Goal: Task Accomplishment & Management: Manage account settings

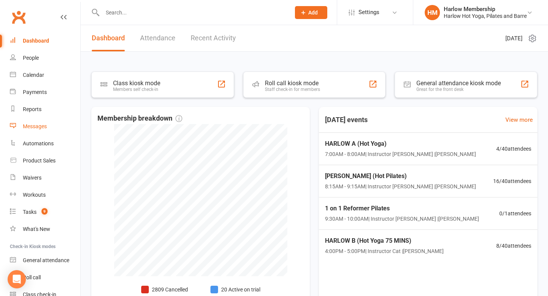
click at [41, 129] on div "Messages" at bounding box center [35, 126] width 24 height 6
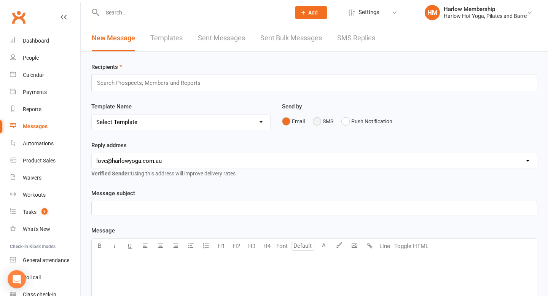
click at [320, 122] on button "SMS" at bounding box center [323, 121] width 21 height 14
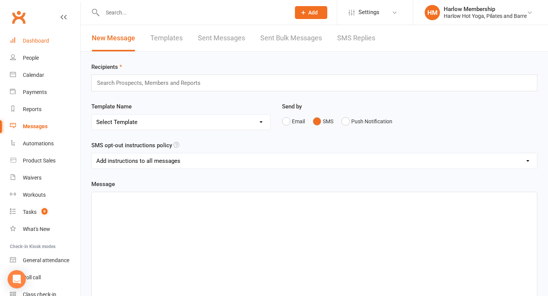
click at [37, 43] on div "Dashboard" at bounding box center [36, 41] width 26 height 6
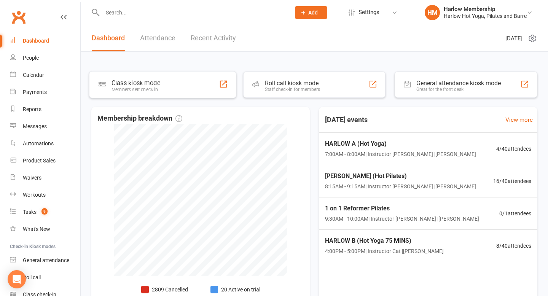
click at [212, 38] on link "Recent Activity" at bounding box center [213, 38] width 45 height 26
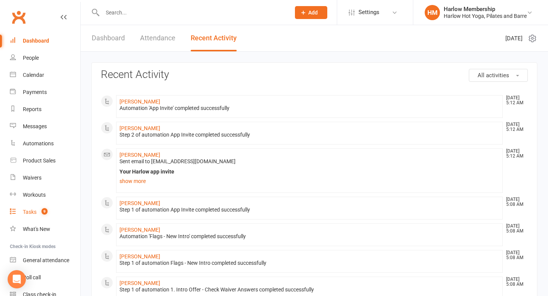
click at [43, 207] on link "Tasks 9" at bounding box center [45, 211] width 70 height 17
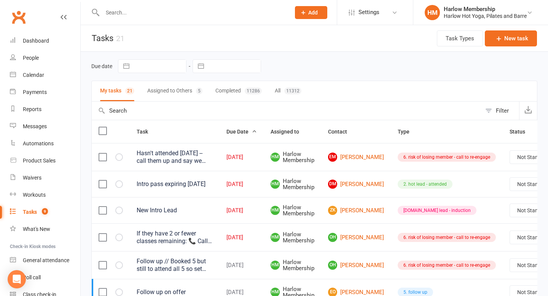
click at [160, 94] on button "Assigned to Others 5" at bounding box center [174, 91] width 55 height 20
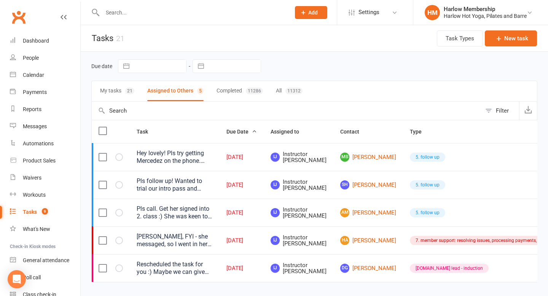
click at [117, 92] on button "My tasks 21" at bounding box center [117, 91] width 34 height 20
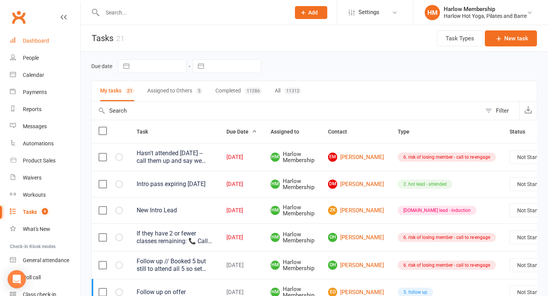
click at [41, 35] on link "Dashboard" at bounding box center [45, 40] width 70 height 17
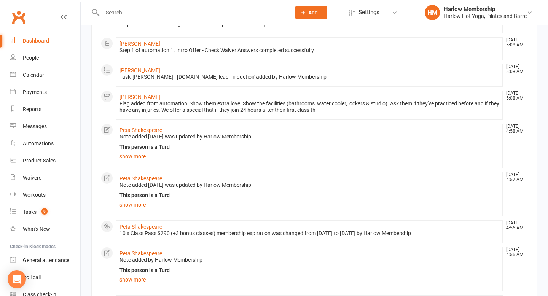
scroll to position [240, 0]
click at [128, 177] on link "Peta Shakespeare" at bounding box center [140, 178] width 43 height 6
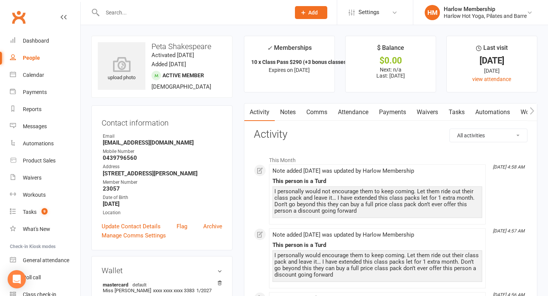
click at [315, 118] on link "Comms" at bounding box center [317, 111] width 32 height 17
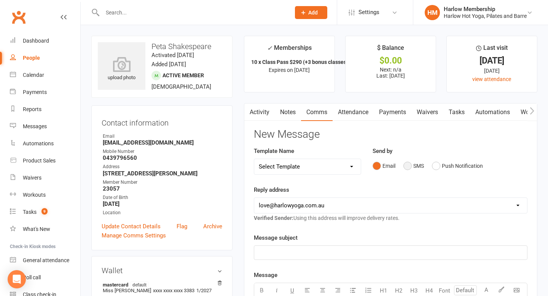
click at [410, 170] on button "SMS" at bounding box center [413, 166] width 21 height 14
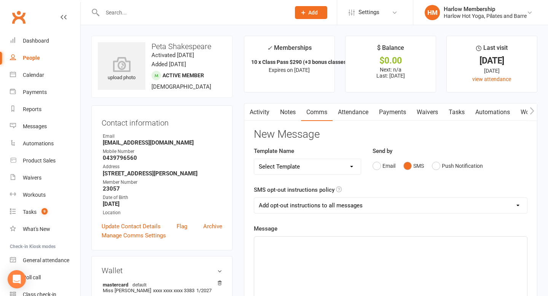
click at [288, 205] on select "Add opt-out instructions to all messages Add opt-out instructions for messages …" at bounding box center [390, 205] width 273 height 15
select select "2"
click at [254, 198] on select "Add opt-out instructions to all messages Add opt-out instructions for messages …" at bounding box center [390, 205] width 273 height 15
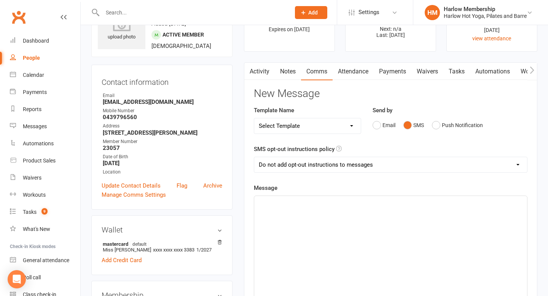
scroll to position [47, 0]
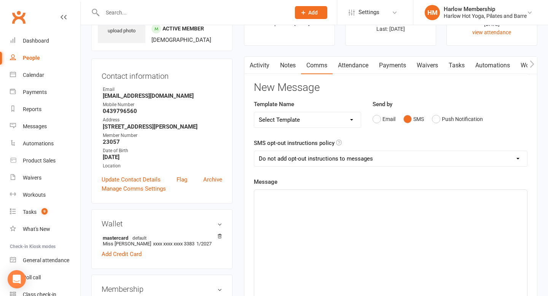
click at [283, 208] on div "﻿" at bounding box center [390, 247] width 273 height 114
paste div
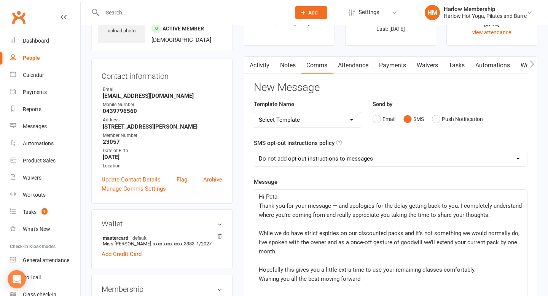
scroll to position [56, 0]
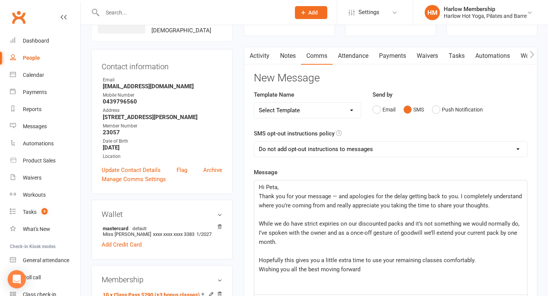
click at [259, 194] on span "Thank you for your message — and apologies for the delay getting back to you. I…" at bounding box center [391, 201] width 264 height 16
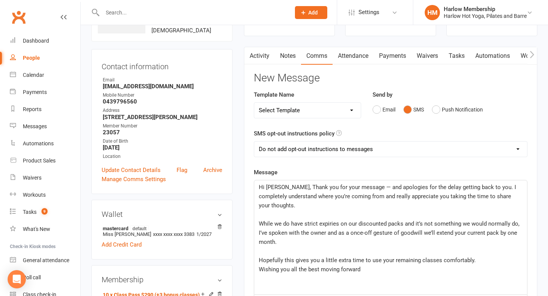
click at [356, 187] on span "Hi Peta, Thank you for your message — and apologies for the delay getting back …" at bounding box center [388, 196] width 259 height 25
click at [259, 220] on span "While we do have strict expiries on our discounted packs and it’s not something…" at bounding box center [390, 232] width 262 height 25
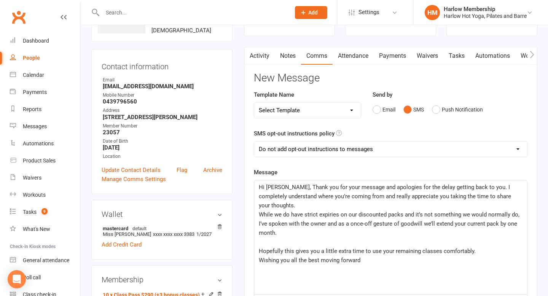
click at [257, 238] on div "Hi Peta, Thank you for your message and apologies for the delay getting back to…" at bounding box center [390, 237] width 273 height 114
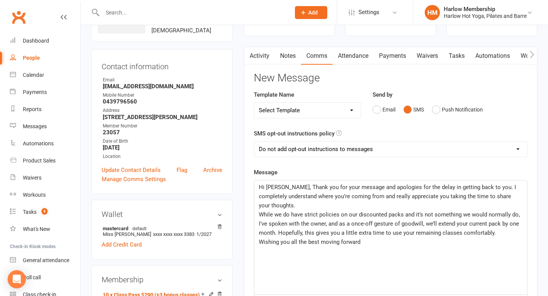
click at [260, 238] on span "Wishing you all the best moving forward" at bounding box center [310, 241] width 102 height 7
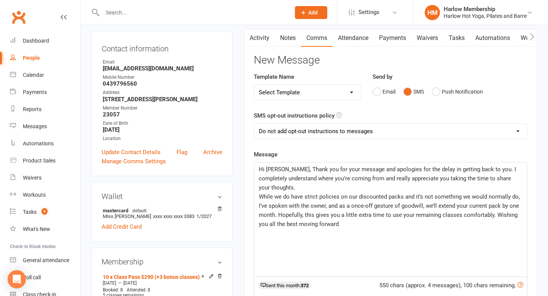
scroll to position [110, 0]
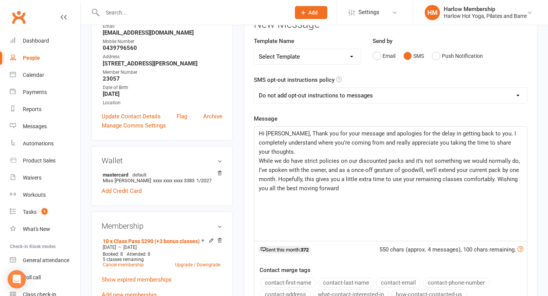
click at [340, 184] on div "Hi Peta, Thank you for your message and apologies for the delay in getting back…" at bounding box center [390, 184] width 273 height 114
click at [318, 156] on p "While we do have strict policies on our discounted packs and it’s not something…" at bounding box center [391, 174] width 264 height 37
click at [335, 157] on span "While we do have strict expiry & policies on our discounted packs and it’s not …" at bounding box center [390, 174] width 262 height 34
click at [298, 207] on div "Hi Peta, Thank you for your message and apologies for the delay in getting back…" at bounding box center [390, 184] width 273 height 114
click at [413, 181] on p "While we do have strict expiry & policies on our discounted packs and it’s not …" at bounding box center [391, 174] width 264 height 37
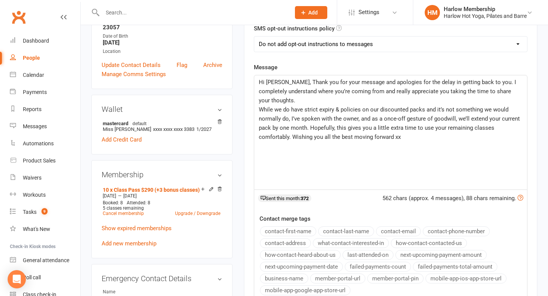
scroll to position [160, 0]
click at [306, 121] on span "While we do have strict expiry & policies on our discounted packs and it’s not …" at bounding box center [390, 124] width 262 height 34
click at [311, 118] on span "While we do have strict expiry & policies on our discounted packs and it’s not …" at bounding box center [390, 124] width 262 height 34
click at [413, 132] on p "While we do have strict expiry & policies on our discounted packs and it’s not …" at bounding box center [391, 124] width 264 height 37
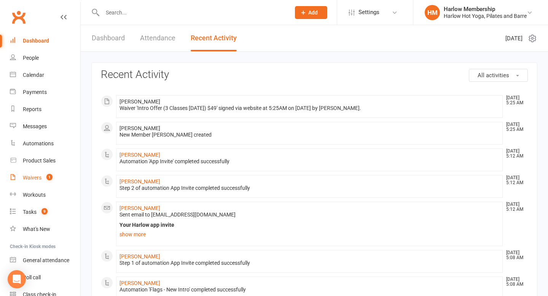
click at [34, 180] on div "Waivers" at bounding box center [32, 178] width 19 height 6
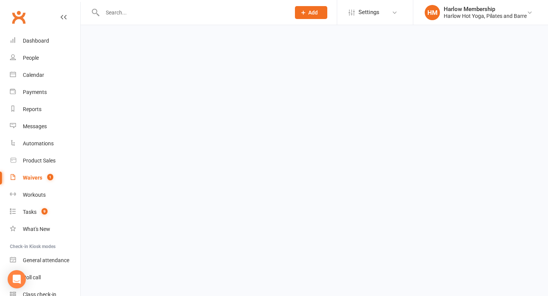
select select "100"
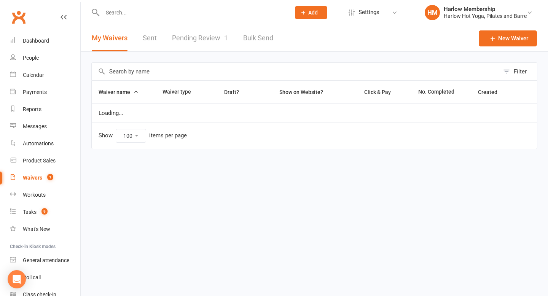
click at [219, 41] on link "Pending Review 1" at bounding box center [200, 38] width 56 height 26
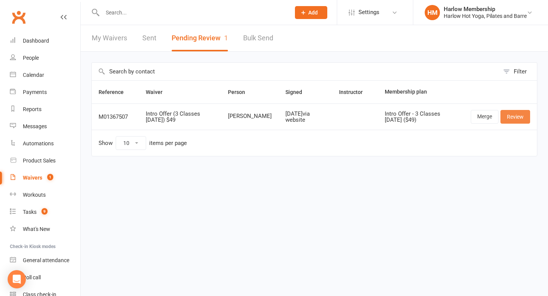
click at [513, 117] on link "Review" at bounding box center [515, 117] width 30 height 14
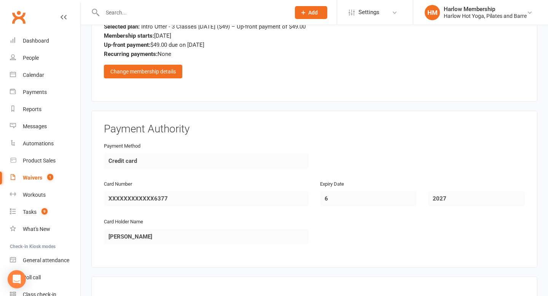
scroll to position [771, 0]
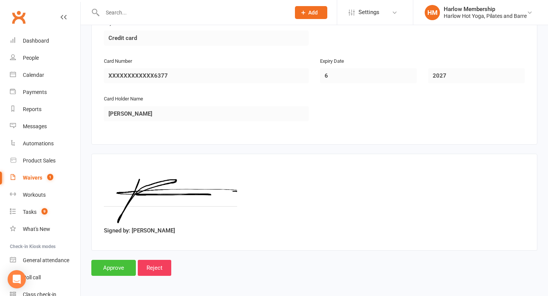
click at [104, 272] on input "Approve" at bounding box center [113, 268] width 44 height 16
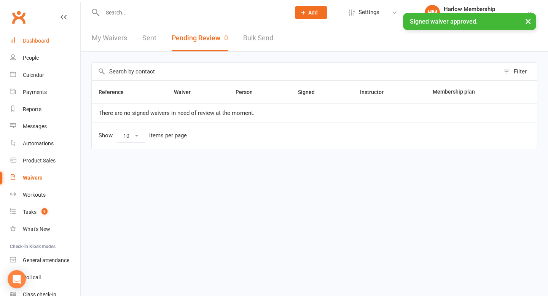
click at [34, 39] on div "Dashboard" at bounding box center [36, 41] width 26 height 6
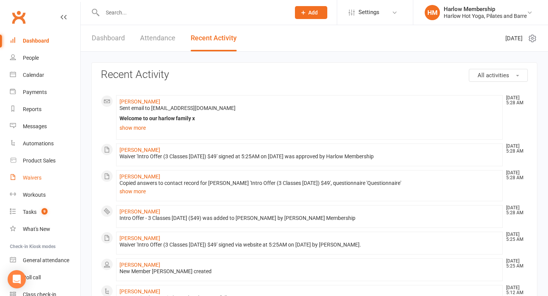
click at [30, 178] on div "Waivers" at bounding box center [32, 178] width 19 height 6
select select "100"
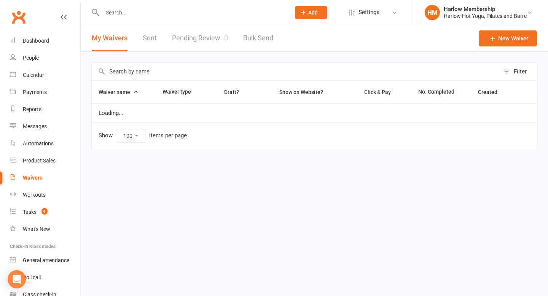
click at [210, 35] on link "Pending Review 0" at bounding box center [200, 38] width 56 height 26
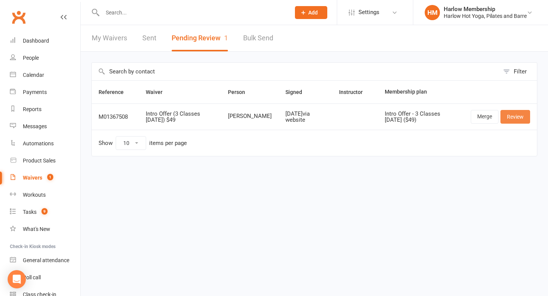
click at [520, 119] on link "Review" at bounding box center [515, 117] width 30 height 14
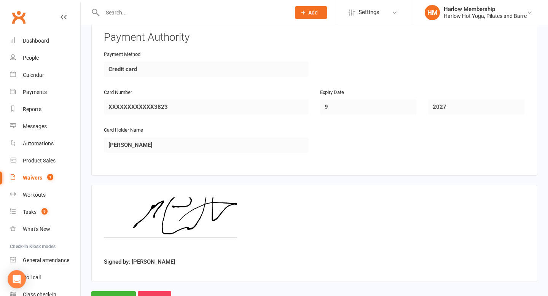
scroll to position [771, 0]
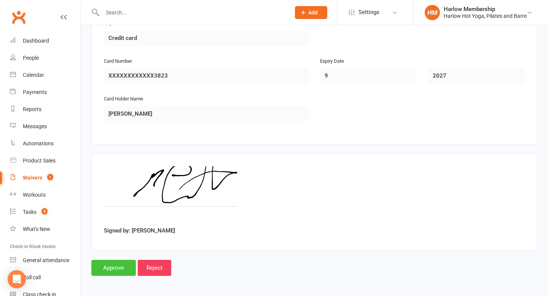
click at [119, 268] on input "Approve" at bounding box center [113, 268] width 44 height 16
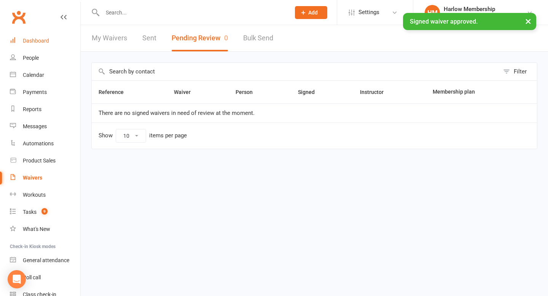
click at [38, 42] on div "Dashboard" at bounding box center [36, 41] width 26 height 6
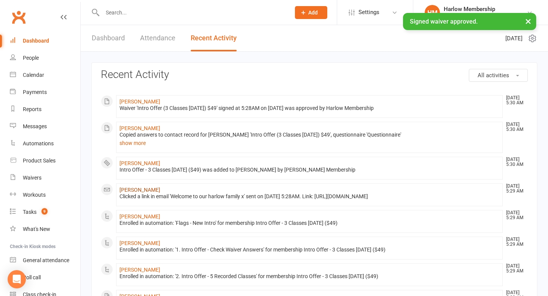
click at [149, 189] on link "[PERSON_NAME]" at bounding box center [139, 190] width 41 height 6
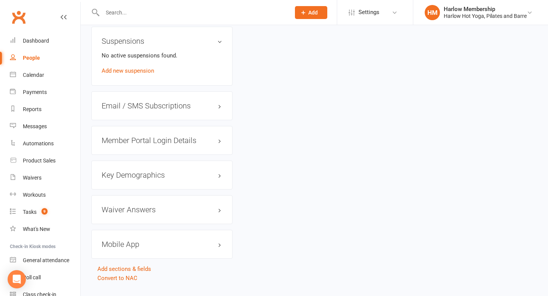
scroll to position [609, 0]
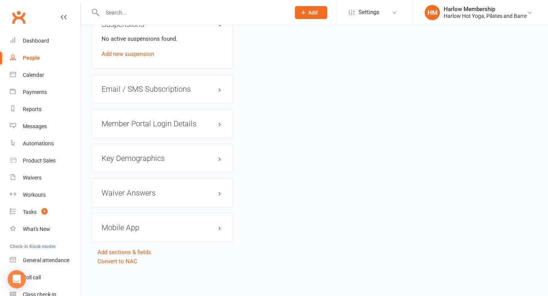
click at [148, 187] on div "Waiver Answers edit" at bounding box center [161, 192] width 141 height 29
click at [149, 191] on h3 "Waiver Answers edit" at bounding box center [162, 193] width 121 height 8
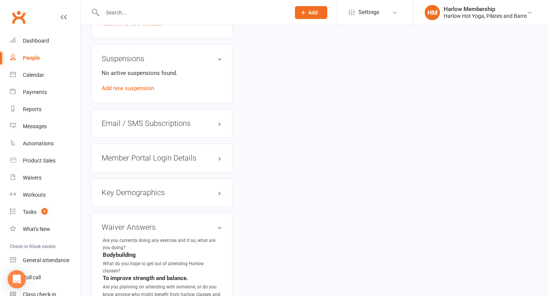
scroll to position [468, 0]
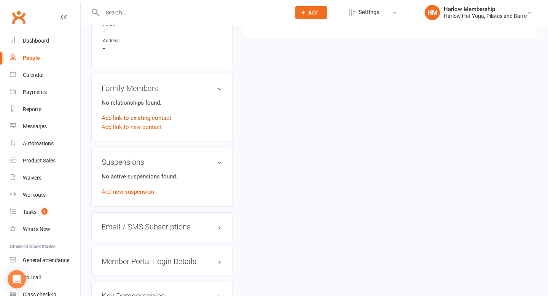
click at [147, 121] on link "Add link to existing contact" at bounding box center [137, 117] width 70 height 9
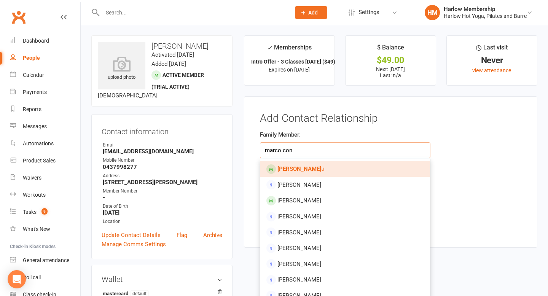
type input "marco con"
click at [286, 165] on strong "Marco Con" at bounding box center [299, 168] width 44 height 7
type input "[PERSON_NAME]"
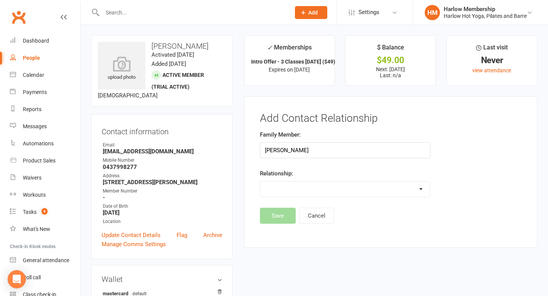
click at [288, 182] on select "Parent / Guardian Child Sibling (parent not in system) Spouse / Partner Cousin …" at bounding box center [345, 188] width 170 height 15
select select "3"
click at [260, 181] on select "Parent / Guardian Child Sibling (parent not in system) Spouse / Partner Cousin …" at bounding box center [345, 188] width 170 height 15
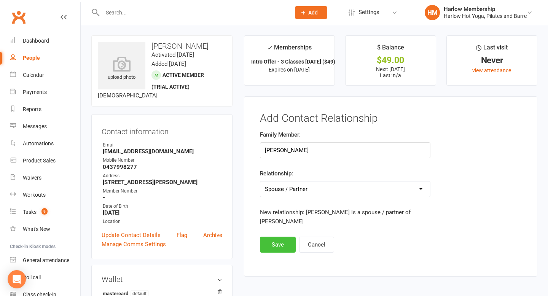
click at [267, 248] on button "Save" at bounding box center [278, 245] width 36 height 16
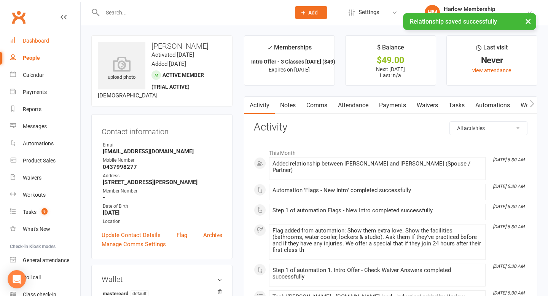
click at [40, 40] on div "Dashboard" at bounding box center [36, 41] width 26 height 6
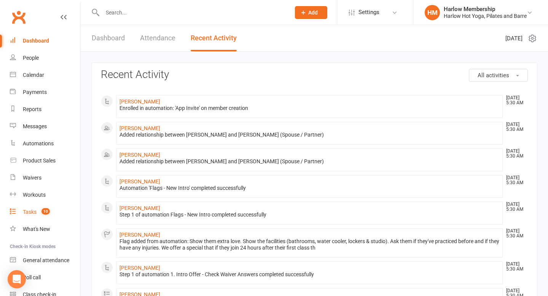
click at [31, 213] on div "Tasks" at bounding box center [30, 212] width 14 height 6
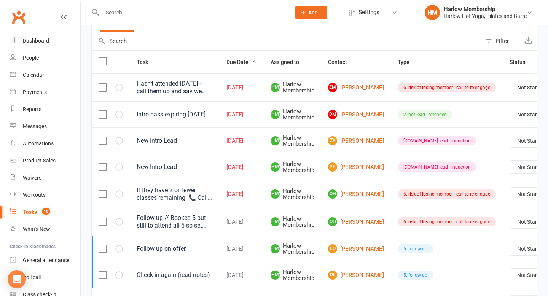
scroll to position [71, 0]
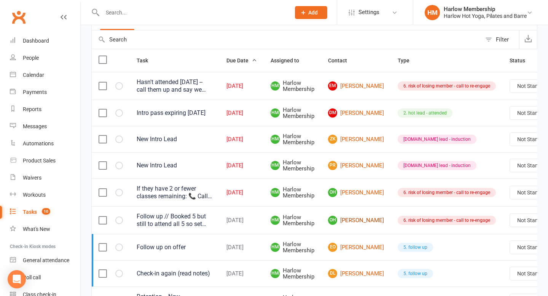
click at [357, 219] on link "OH Olivia Haua" at bounding box center [356, 220] width 56 height 9
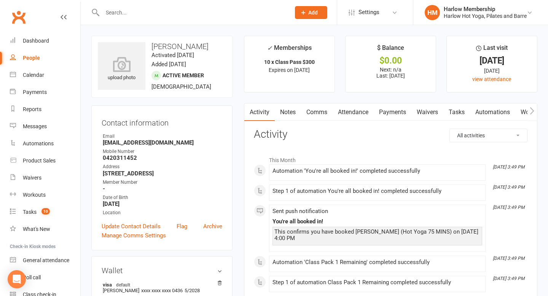
click at [462, 112] on link "Tasks" at bounding box center [456, 111] width 27 height 17
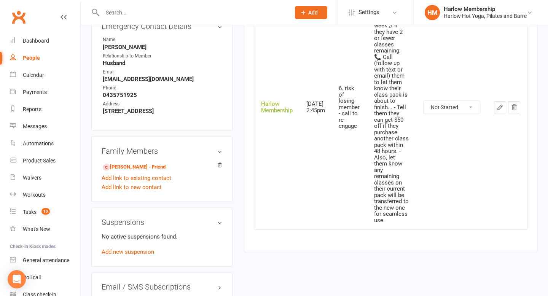
scroll to position [418, 0]
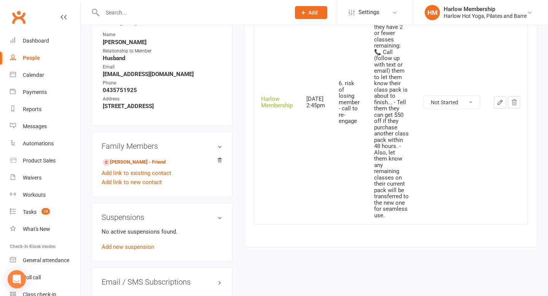
click at [461, 109] on select "Not Started In Progress Waiting Complete" at bounding box center [451, 102] width 56 height 13
click at [423, 105] on select "Not Started In Progress Waiting Complete" at bounding box center [451, 102] width 56 height 13
select select "unstarted"
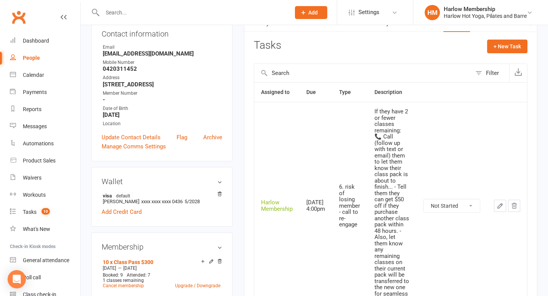
scroll to position [84, 0]
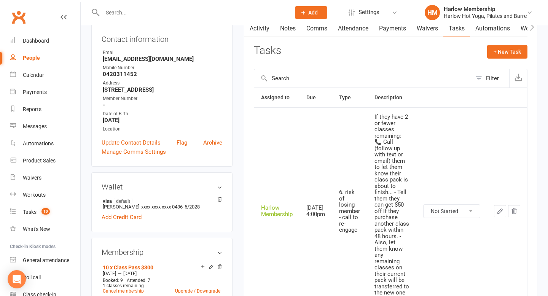
click at [498, 214] on icon "button" at bounding box center [499, 211] width 7 height 7
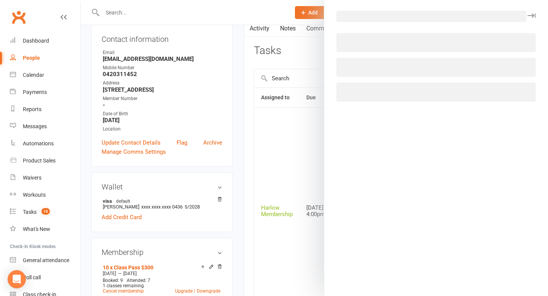
select select "27452"
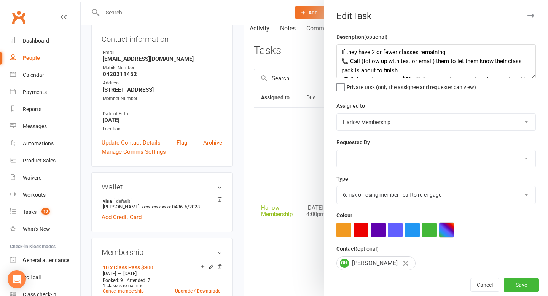
scroll to position [54, 0]
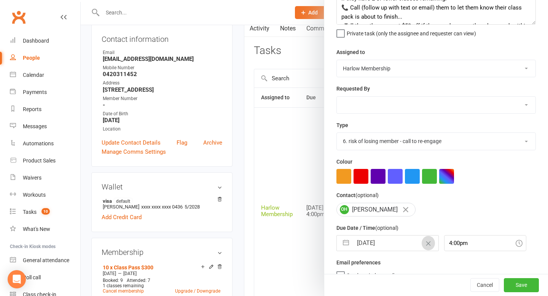
click at [426, 244] on icon "Clear Date" at bounding box center [428, 243] width 5 height 5
click at [415, 244] on input "text" at bounding box center [396, 242] width 86 height 15
select select "8"
select select "2025"
select select "9"
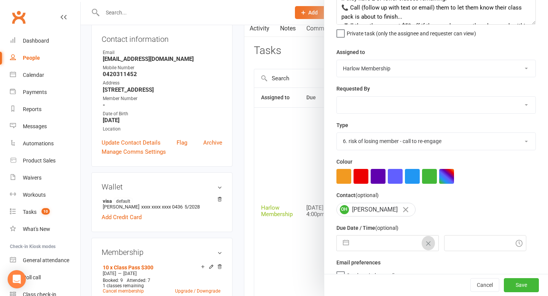
select select "2025"
select select "10"
select select "2025"
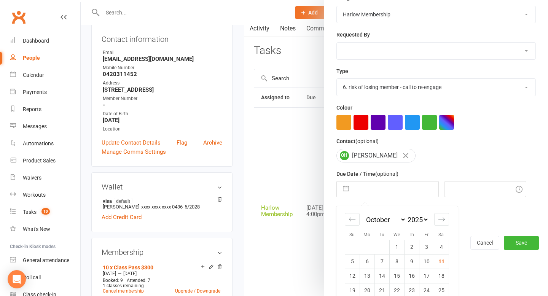
scroll to position [117, 0]
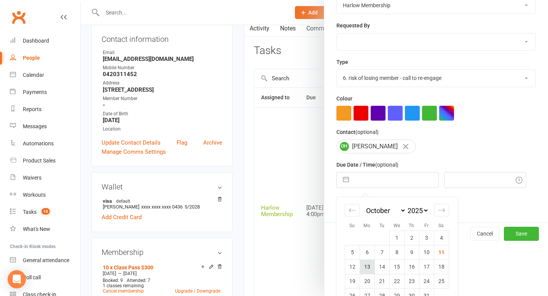
click at [365, 270] on td "13" at bounding box center [366, 266] width 15 height 14
type input "13 Oct 2025"
type input "5:45am"
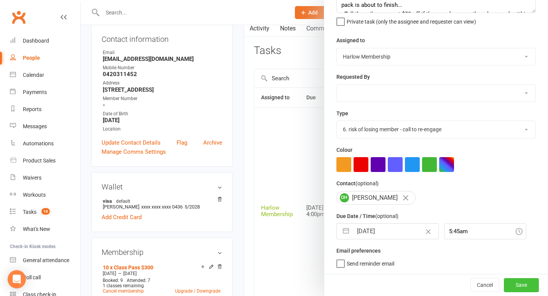
click at [516, 288] on button "Save" at bounding box center [521, 285] width 35 height 14
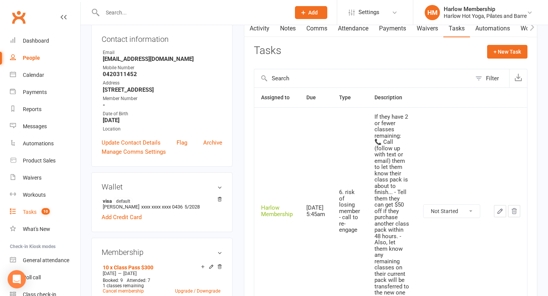
click at [35, 211] on div "Tasks" at bounding box center [30, 212] width 14 height 6
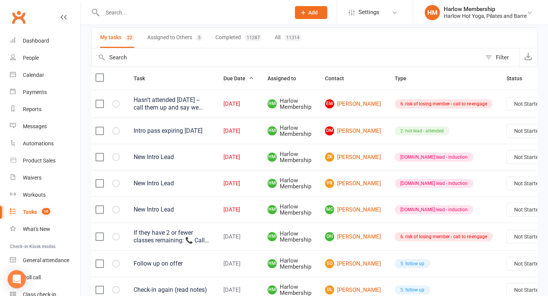
scroll to position [0, 4]
click at [343, 107] on link "EM Emily Millard" at bounding box center [352, 103] width 56 height 9
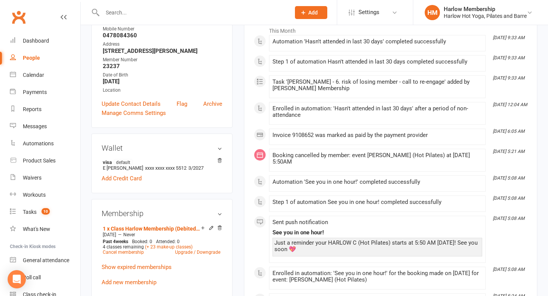
scroll to position [68, 0]
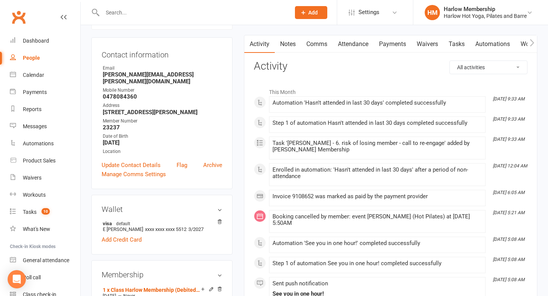
click at [291, 48] on link "Notes" at bounding box center [288, 43] width 26 height 17
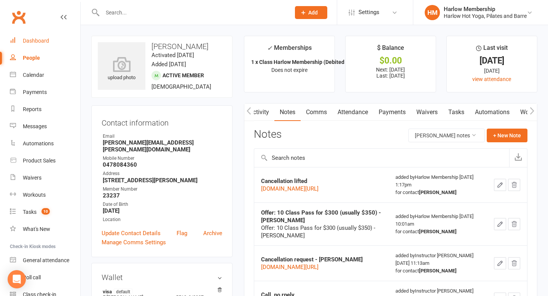
click at [33, 43] on div "Dashboard" at bounding box center [36, 41] width 26 height 6
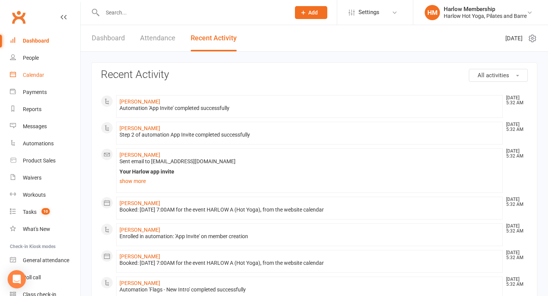
click at [40, 73] on div "Calendar" at bounding box center [33, 75] width 21 height 6
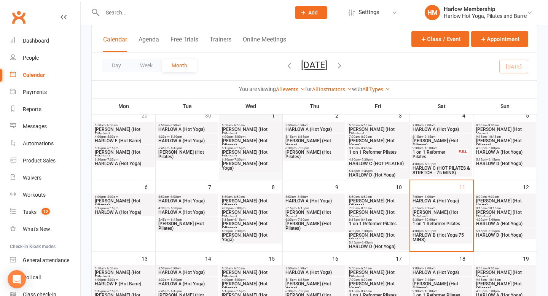
scroll to position [56, 0]
